Goal: Task Accomplishment & Management: Use online tool/utility

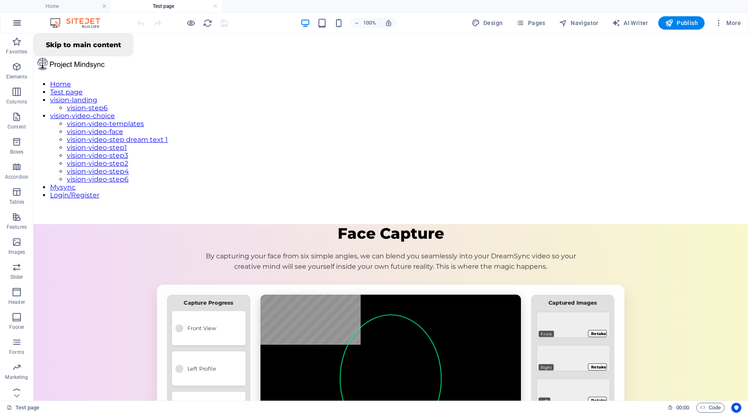
click at [18, 23] on icon "button" at bounding box center [17, 23] width 10 height 10
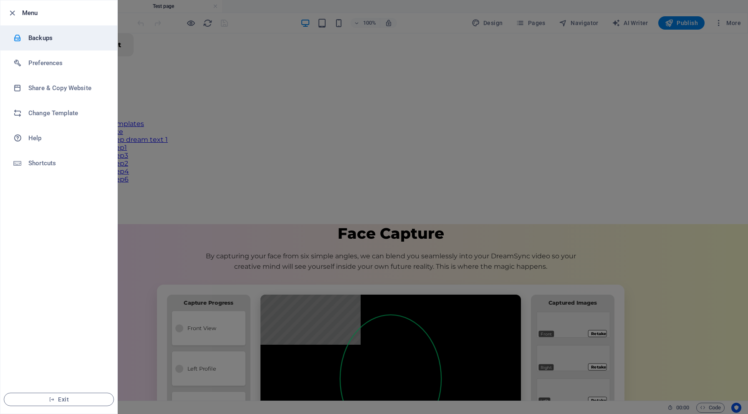
click at [33, 32] on li "Backups" at bounding box center [58, 37] width 117 height 25
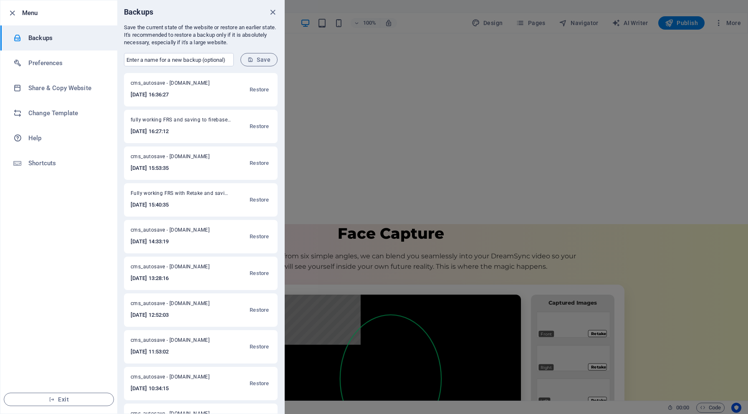
click at [33, 32] on li "Backups" at bounding box center [58, 37] width 117 height 25
click at [133, 59] on input "text" at bounding box center [179, 59] width 110 height 13
type input "Fully working FRS with firebase saving and Lightbox preview"
click at [269, 54] on button "Save" at bounding box center [258, 59] width 37 height 13
click at [272, 11] on icon "close" at bounding box center [273, 13] width 10 height 10
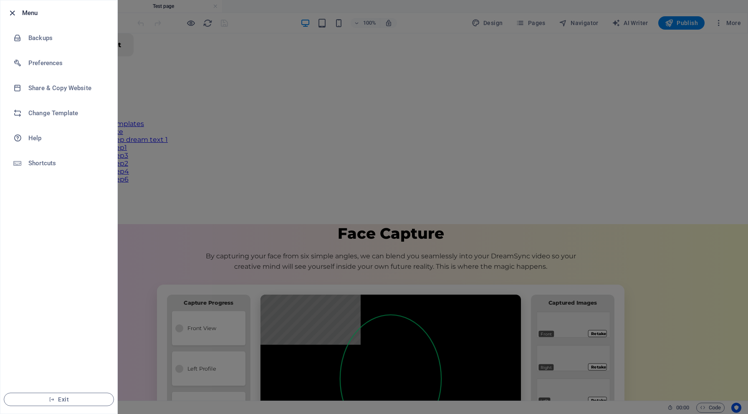
click at [9, 11] on icon "button" at bounding box center [13, 13] width 10 height 10
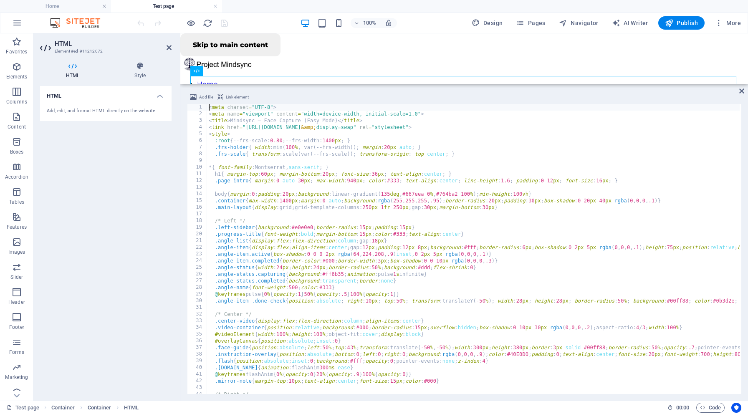
type textarea "</script>"
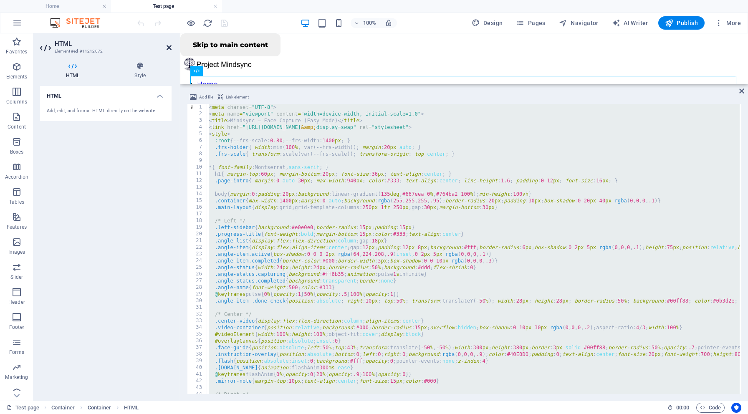
click at [169, 48] on icon at bounding box center [168, 47] width 5 height 7
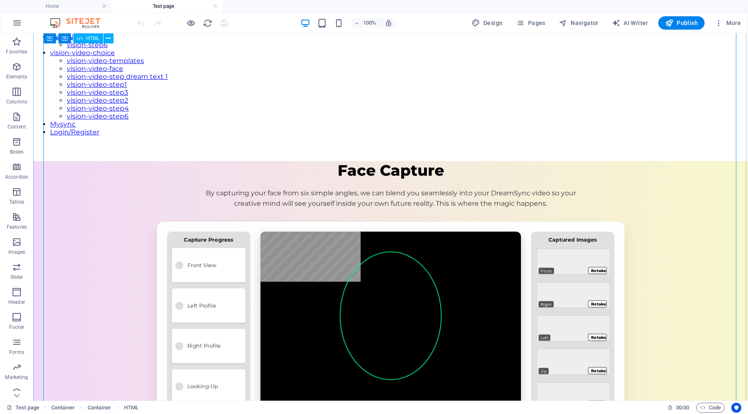
scroll to position [64, 0]
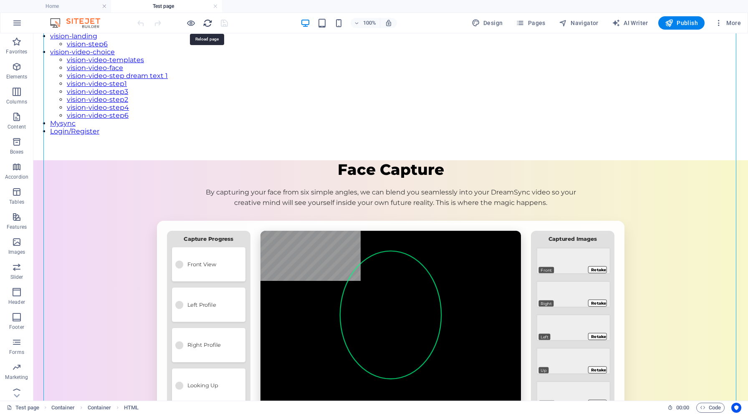
click at [207, 23] on icon "reload" at bounding box center [208, 23] width 10 height 10
click at [195, 63] on h6 "Open preview website" at bounding box center [198, 65] width 56 height 10
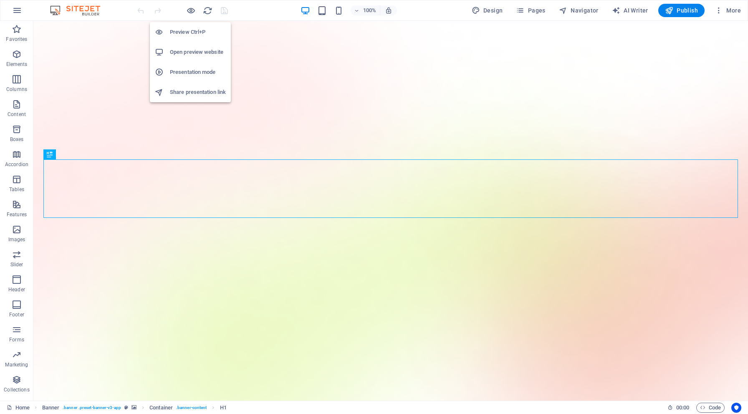
click at [192, 50] on h6 "Open preview website" at bounding box center [198, 52] width 56 height 10
